Goal: Information Seeking & Learning: Learn about a topic

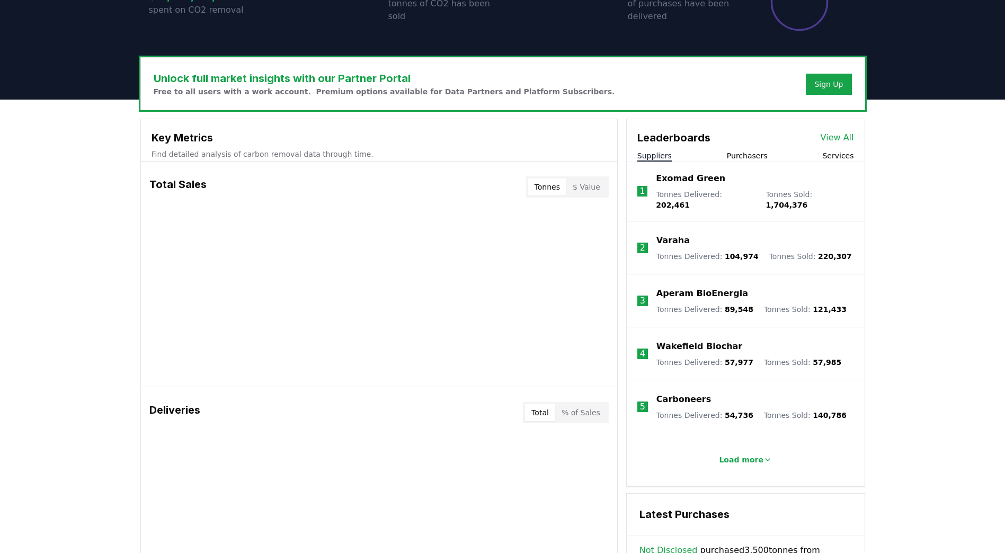
scroll to position [241, 0]
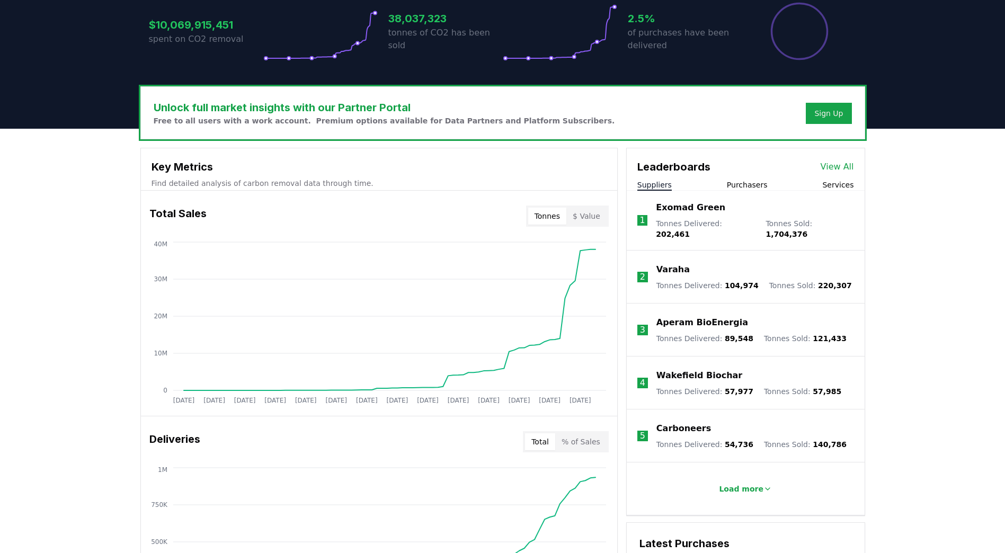
click at [844, 187] on button "Services" at bounding box center [837, 185] width 31 height 11
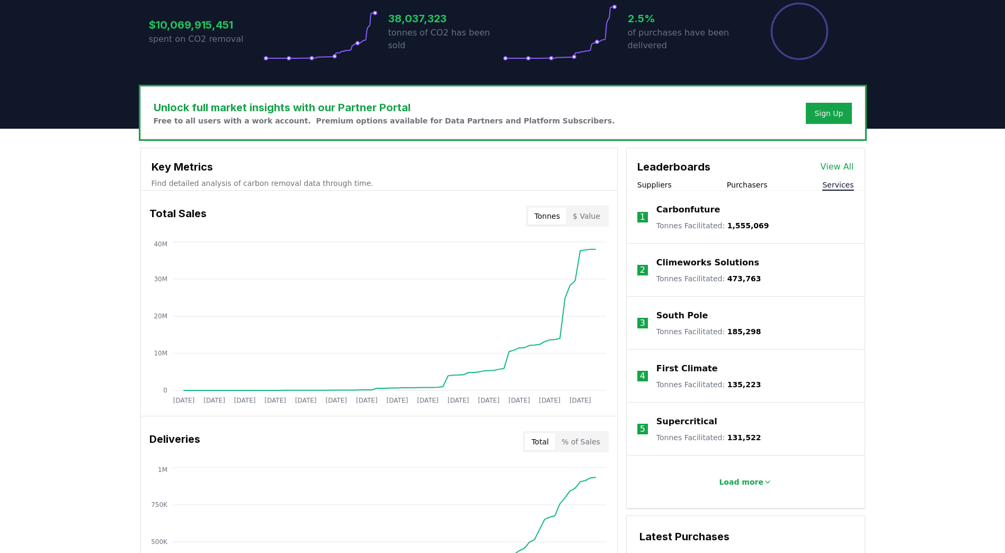
click at [751, 185] on button "Purchasers" at bounding box center [747, 185] width 41 height 11
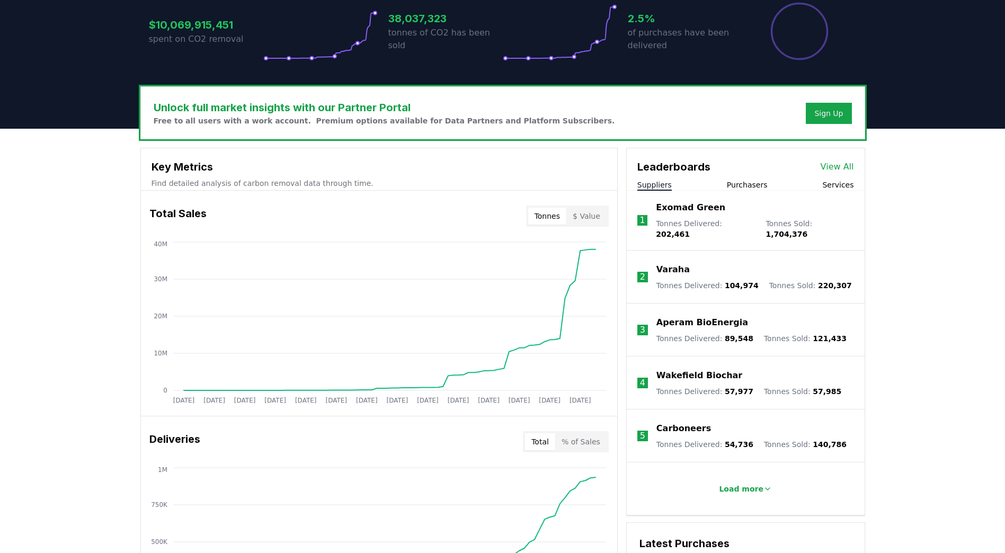
click at [661, 182] on button "Suppliers" at bounding box center [654, 185] width 34 height 11
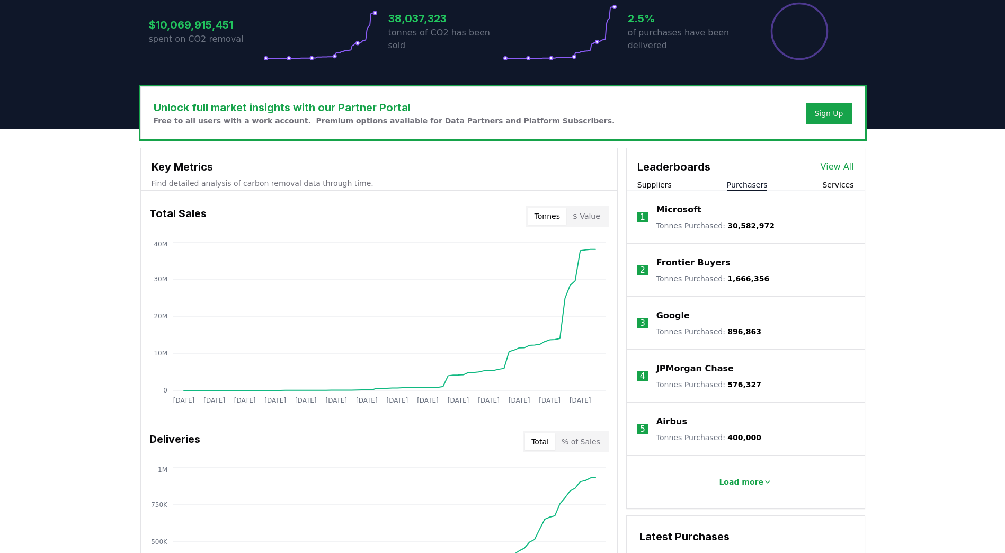
click at [749, 183] on button "Purchasers" at bounding box center [747, 185] width 41 height 11
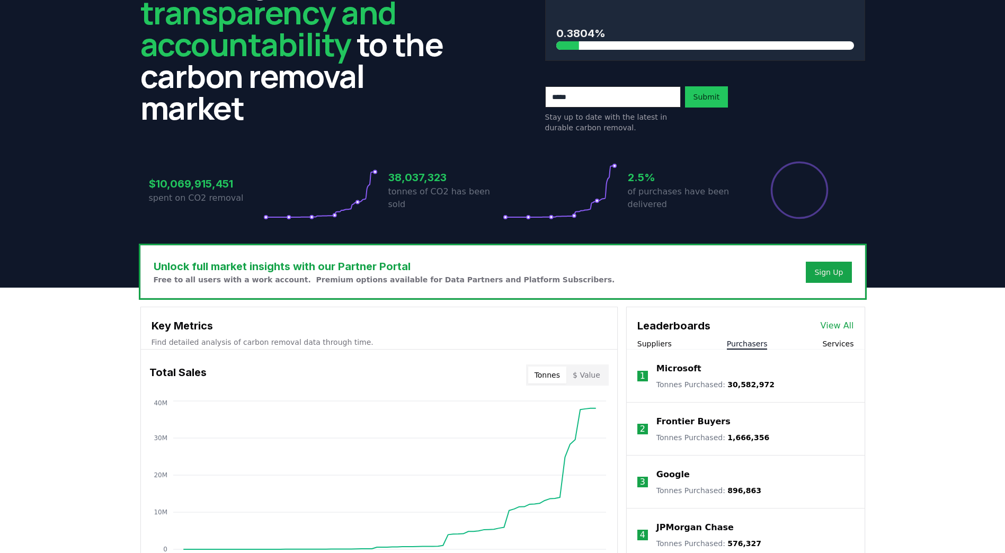
scroll to position [0, 0]
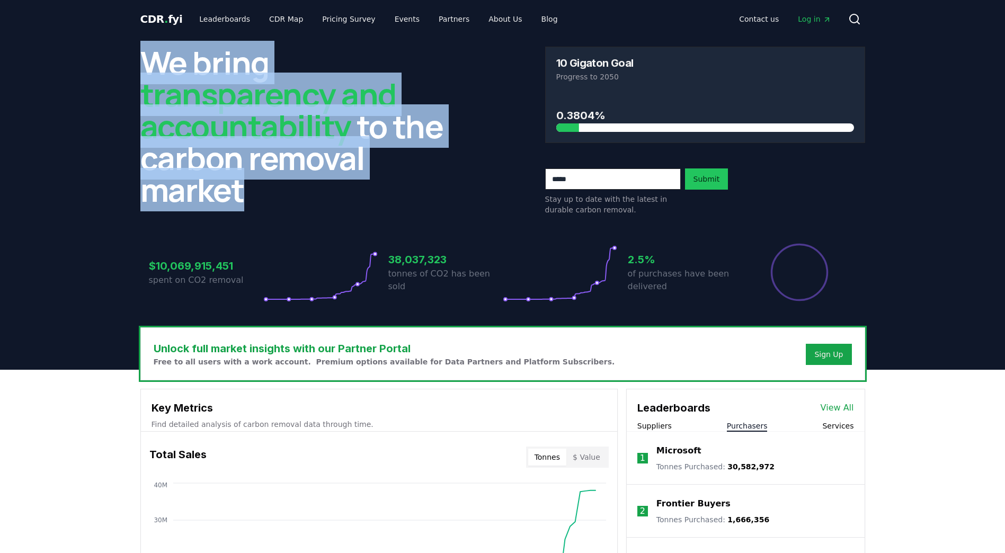
drag, startPoint x: 145, startPoint y: 63, endPoint x: 250, endPoint y: 198, distance: 171.6
click at [250, 198] on h2 "We bring transparency and accountability to the carbon removal market" at bounding box center [300, 126] width 320 height 159
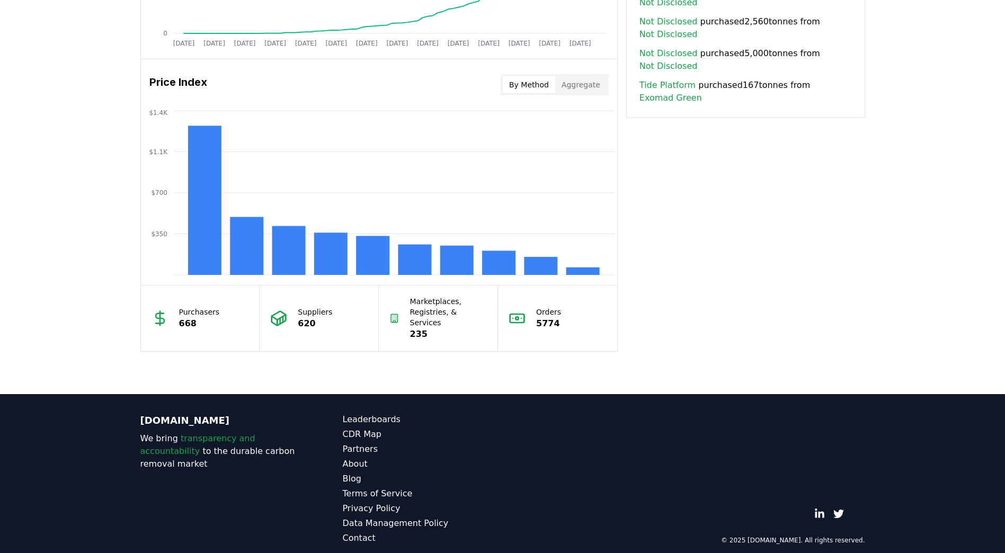
scroll to position [612, 0]
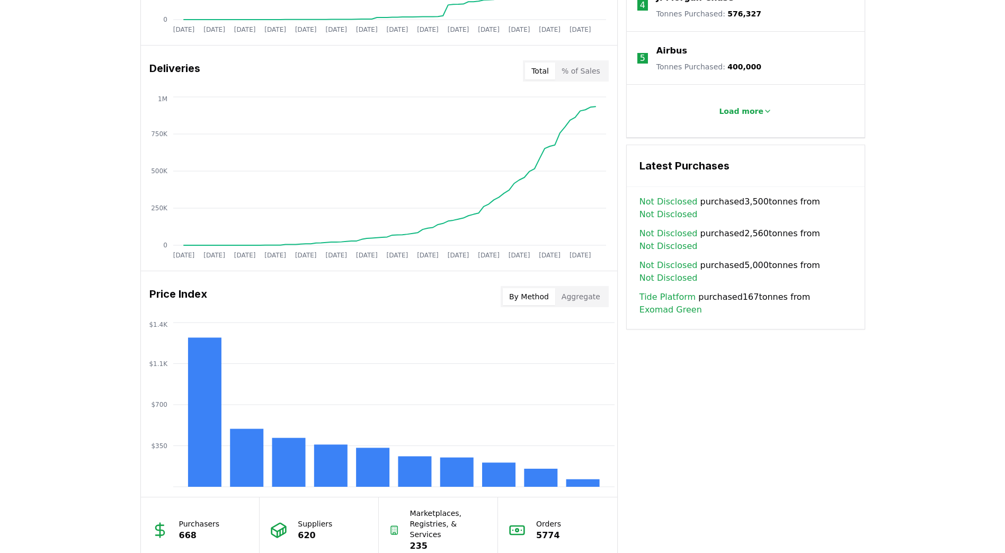
click at [576, 291] on button "Aggregate" at bounding box center [580, 296] width 51 height 17
click at [534, 293] on button "By Method" at bounding box center [529, 296] width 52 height 17
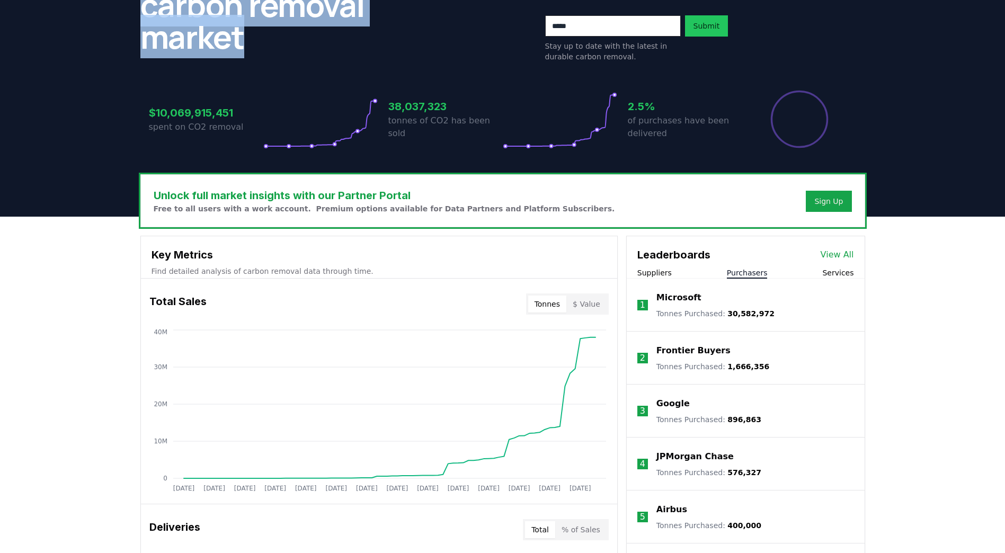
scroll to position [241, 0]
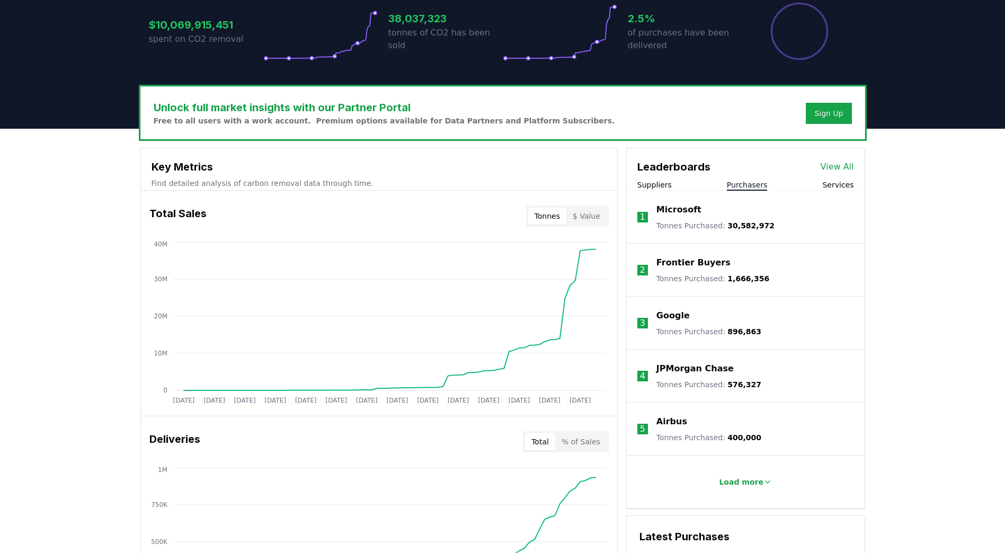
click at [650, 183] on button "Suppliers" at bounding box center [654, 185] width 34 height 11
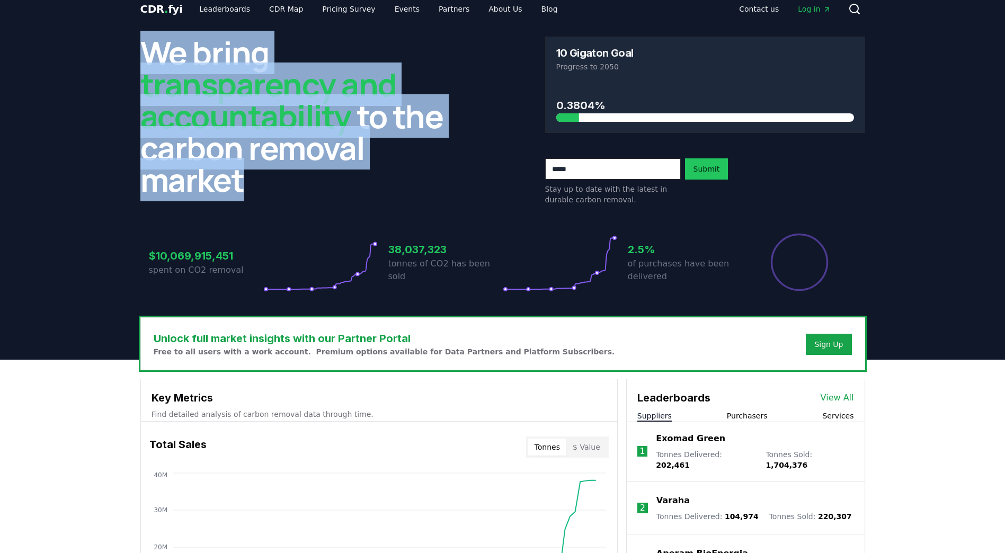
scroll to position [0, 0]
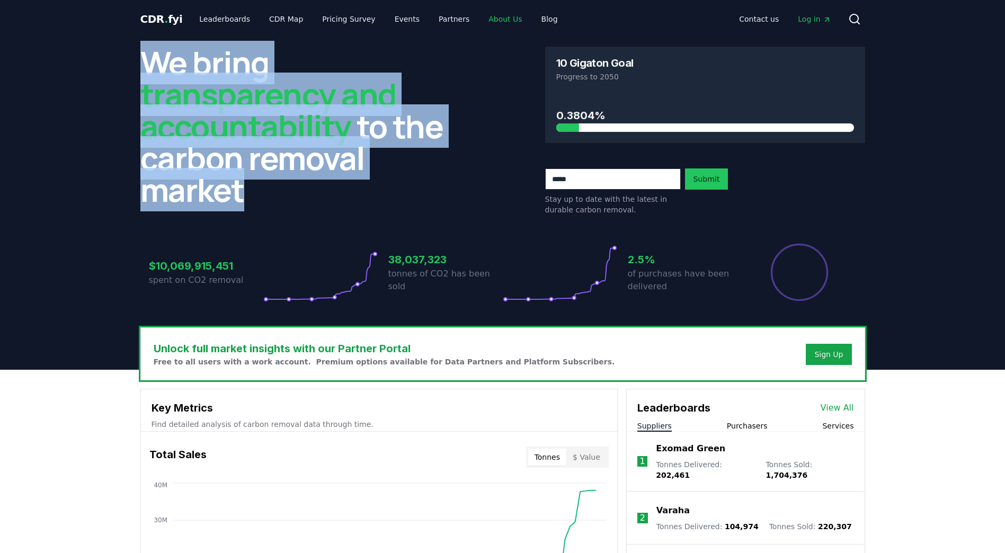
click at [480, 18] on link "About Us" at bounding box center [505, 19] width 50 height 19
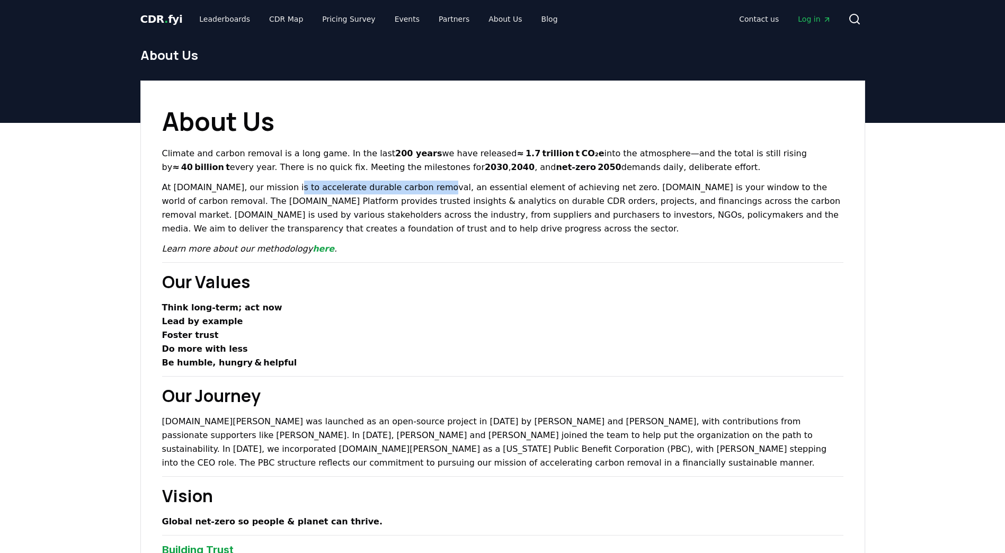
drag, startPoint x: 275, startPoint y: 184, endPoint x: 410, endPoint y: 183, distance: 135.6
click at [410, 183] on p "At CDR.fyi, our mission is to accelerate durable carbon removal, an essential e…" at bounding box center [502, 208] width 681 height 55
click at [540, 234] on p "At CDR.fyi, our mission is to accelerate durable carbon removal, an essential e…" at bounding box center [502, 208] width 681 height 55
click at [281, 20] on link "CDR Map" at bounding box center [286, 19] width 51 height 19
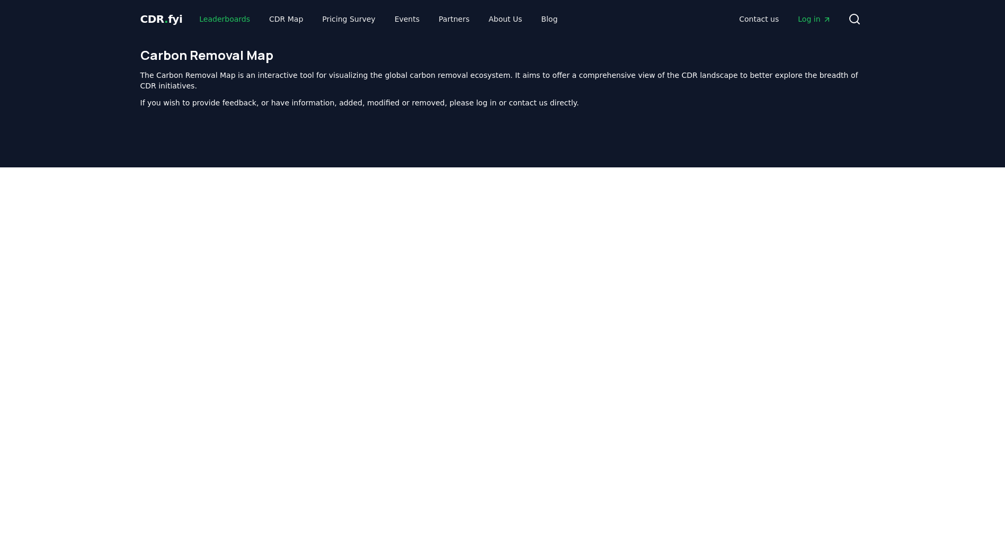
click at [232, 19] on link "Leaderboards" at bounding box center [225, 19] width 68 height 19
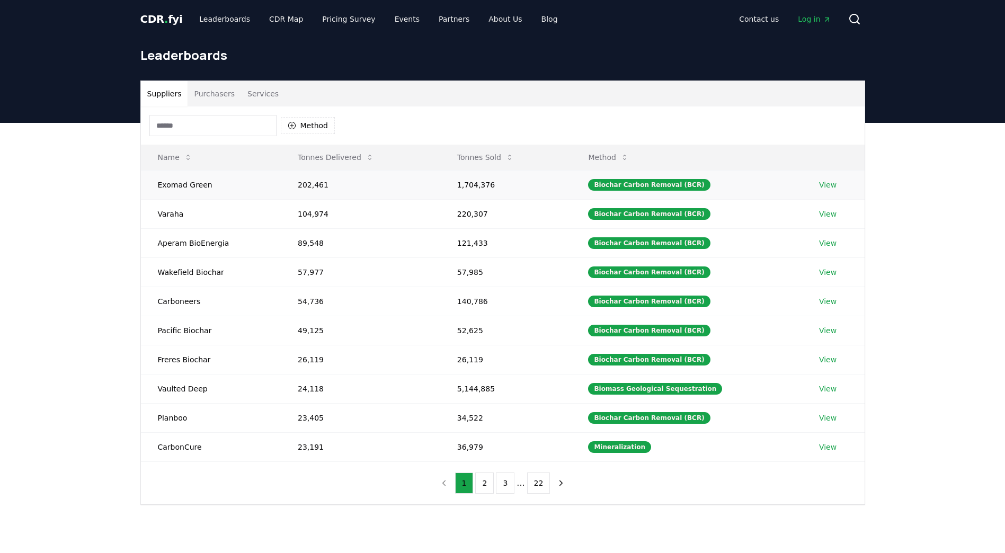
click at [826, 183] on link "View" at bounding box center [827, 185] width 17 height 11
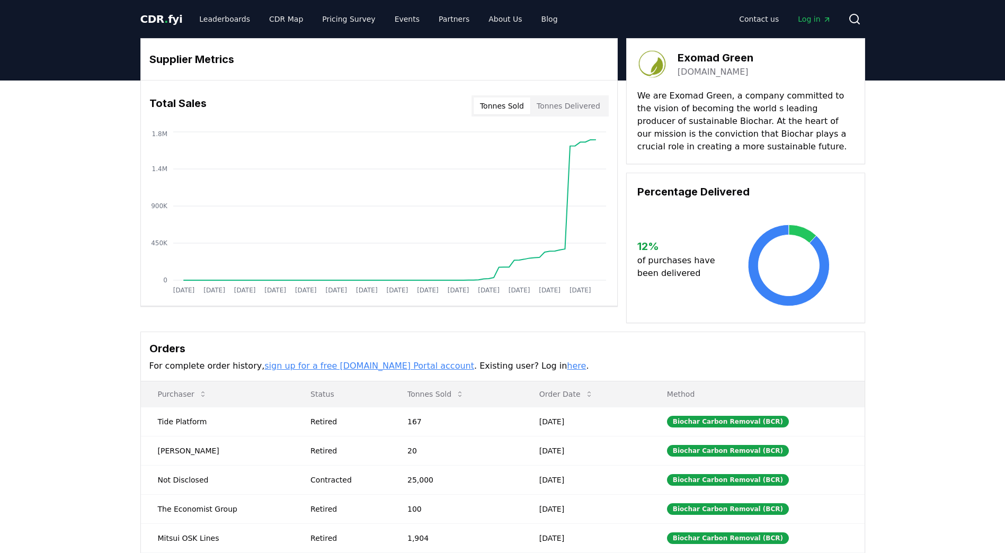
click at [705, 125] on p "We are Exomad Green, a company committed to the vision of becoming the world s …" at bounding box center [745, 121] width 217 height 64
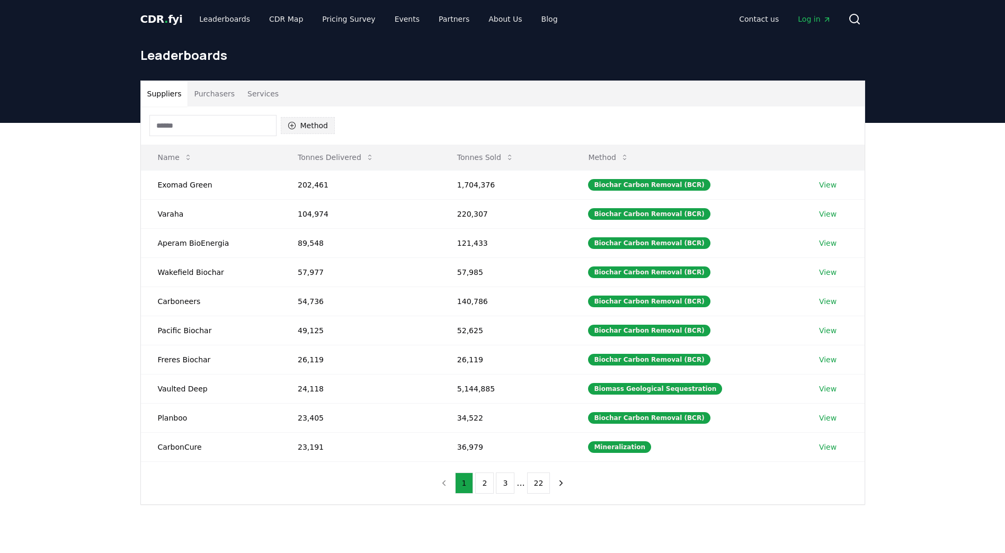
click at [310, 126] on button "Method" at bounding box center [308, 125] width 55 height 17
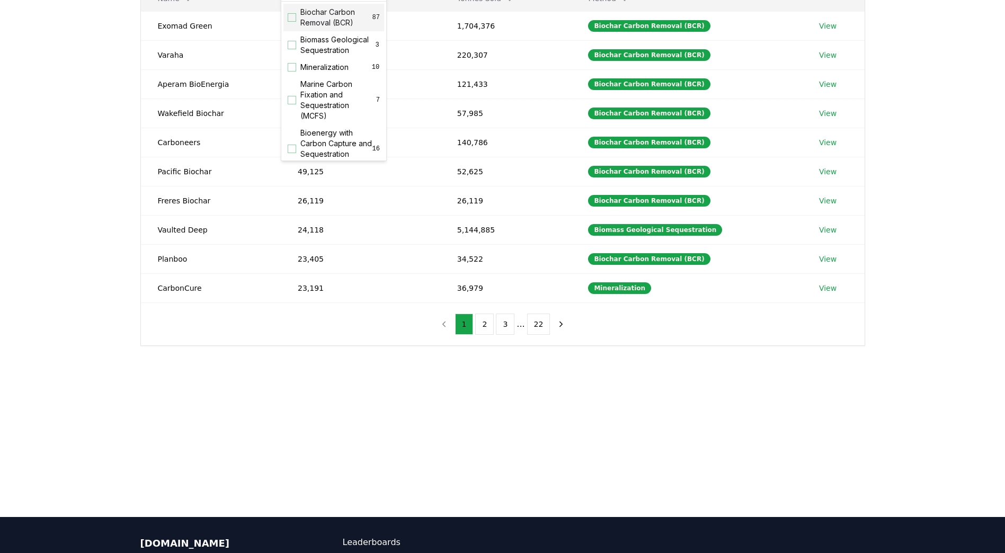
click at [35, 117] on div "Suppliers Purchasers Services Method Name Tonnes Delivered Tonnes Sold Method E…" at bounding box center [502, 176] width 1005 height 424
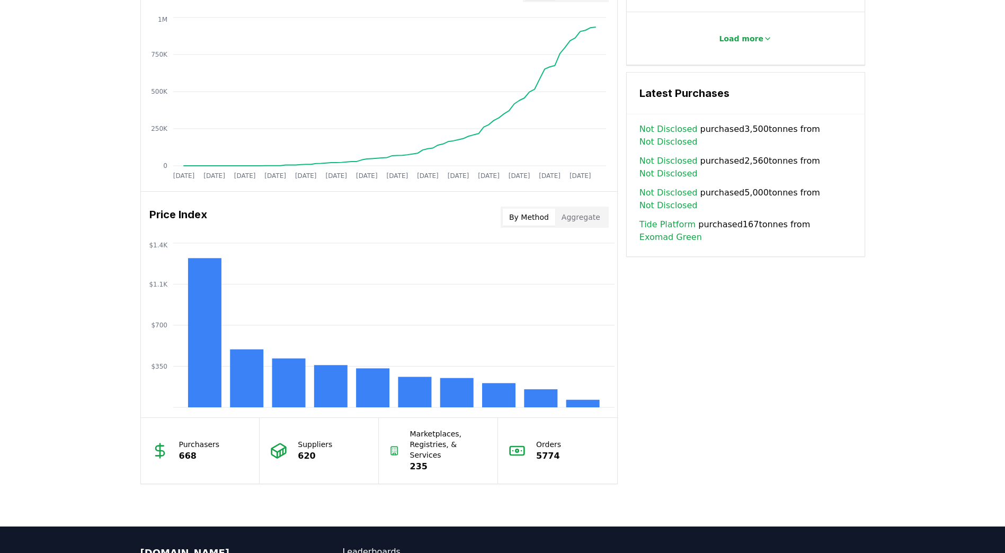
scroll to position [823, 0]
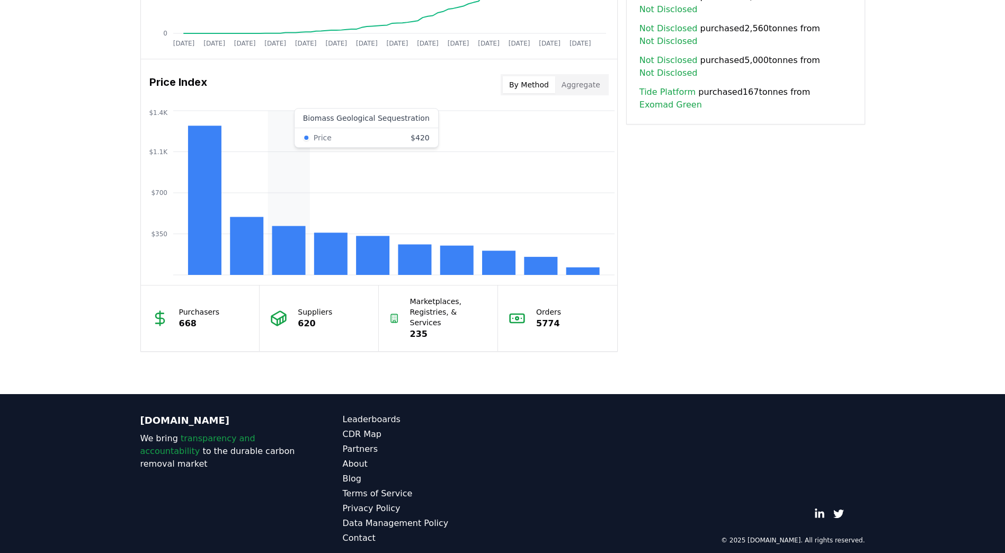
click at [289, 245] on rect at bounding box center [288, 250] width 33 height 49
click at [244, 247] on rect at bounding box center [246, 246] width 33 height 58
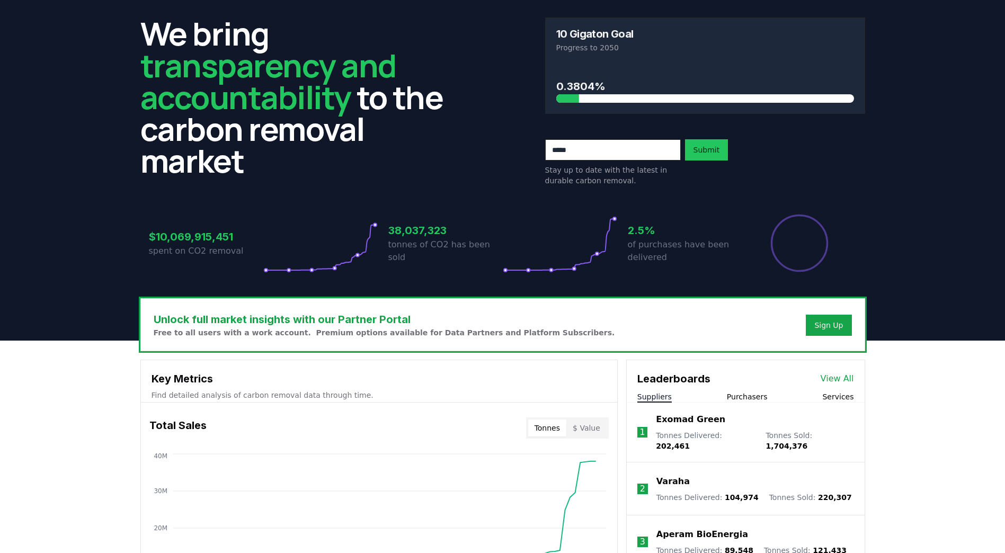
scroll to position [0, 0]
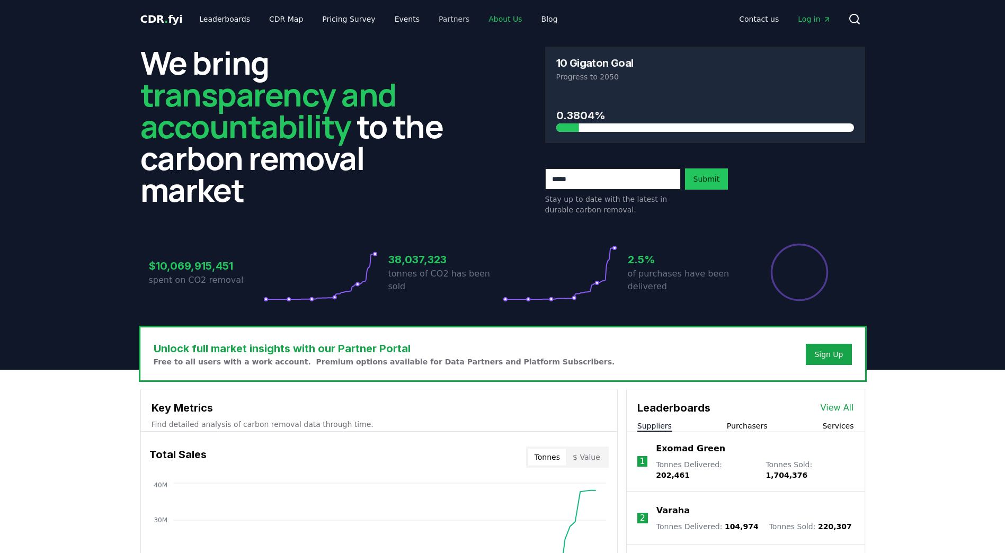
drag, startPoint x: 463, startPoint y: 20, endPoint x: 454, endPoint y: 20, distance: 8.5
click at [480, 20] on link "About Us" at bounding box center [505, 19] width 50 height 19
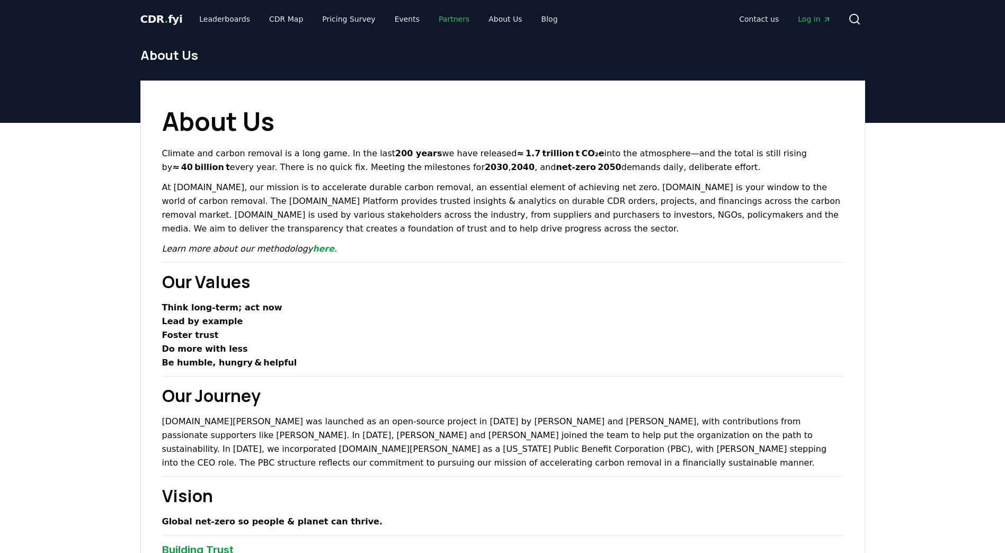
click at [444, 20] on link "Partners" at bounding box center [454, 19] width 48 height 19
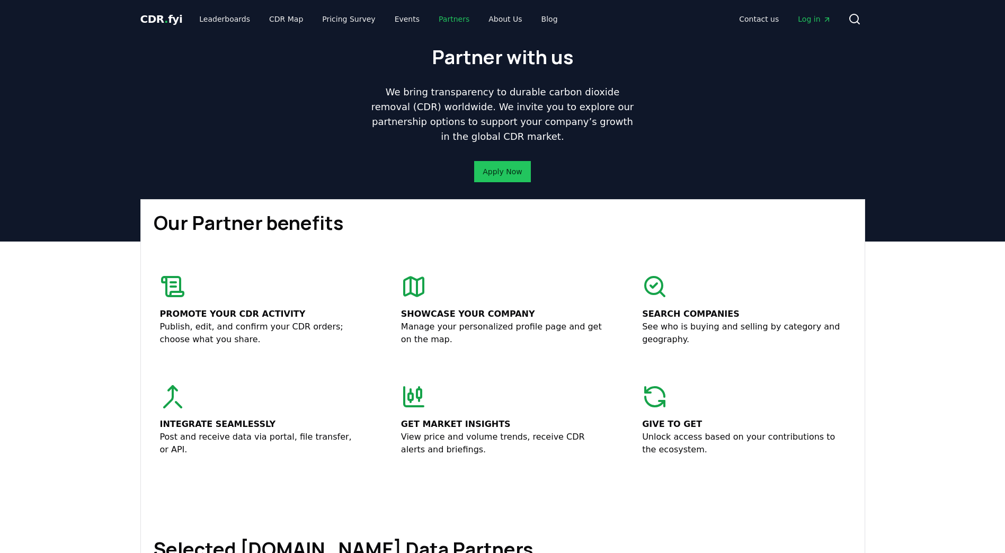
click at [438, 20] on link "Partners" at bounding box center [454, 19] width 48 height 19
